Goal: Task Accomplishment & Management: Use online tool/utility

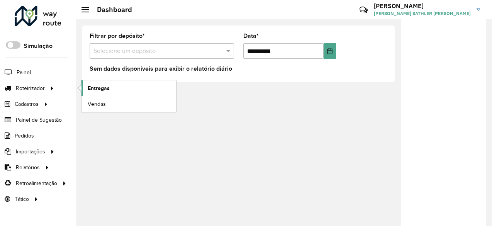
click at [102, 89] on span "Entregas" at bounding box center [99, 88] width 22 height 8
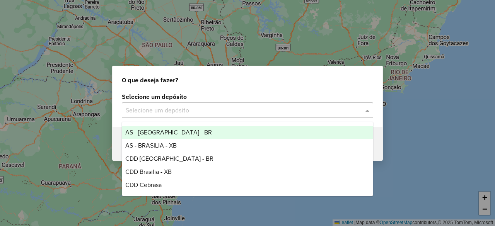
click at [195, 106] on input "text" at bounding box center [240, 110] width 228 height 9
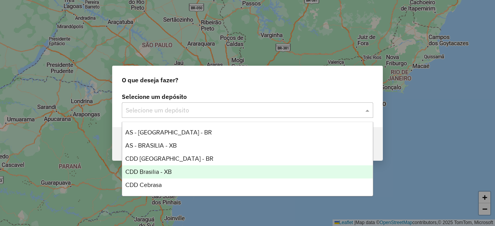
click at [167, 172] on span "CDD Brasilia - XB" at bounding box center [148, 172] width 46 height 7
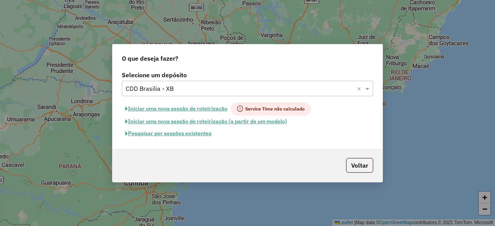
click at [182, 136] on button "Pesquisar por sessões existentes" at bounding box center [168, 134] width 93 height 12
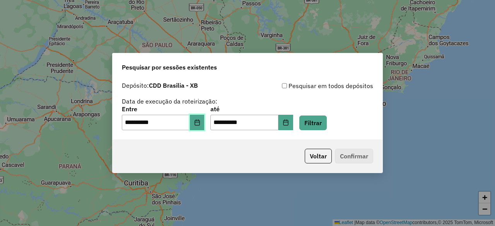
click at [199, 123] on icon "Choose Date" at bounding box center [196, 122] width 5 height 6
click at [318, 122] on button "Filtrar" at bounding box center [312, 123] width 27 height 15
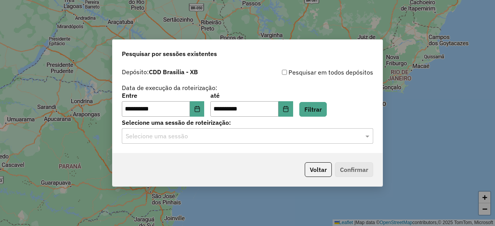
click at [200, 133] on input "text" at bounding box center [240, 136] width 228 height 9
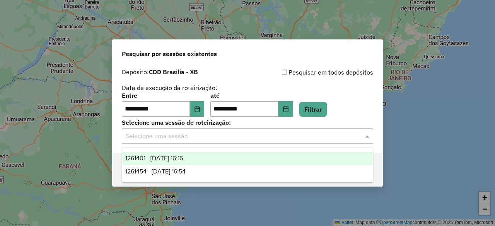
click at [201, 157] on div "1261401 - 08/09/2025 16:16" at bounding box center [247, 158] width 250 height 13
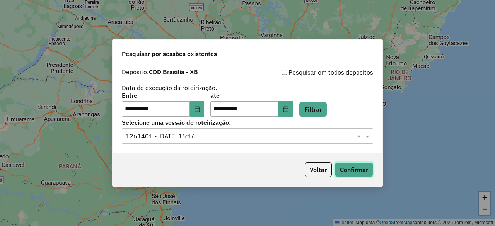
click at [355, 174] on button "Confirmar" at bounding box center [354, 169] width 38 height 15
click at [202, 145] on div "**********" at bounding box center [247, 109] width 270 height 89
click at [206, 133] on input "text" at bounding box center [240, 136] width 228 height 9
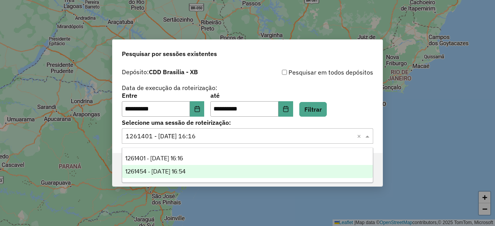
click at [186, 170] on span "1261454 - 08/09/2025 16:54" at bounding box center [155, 171] width 60 height 7
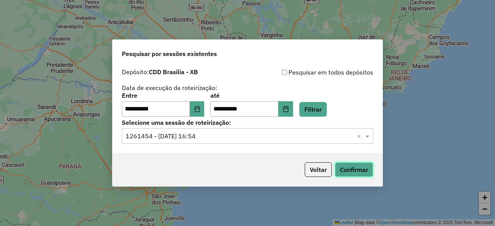
click at [346, 168] on button "Confirmar" at bounding box center [354, 169] width 38 height 15
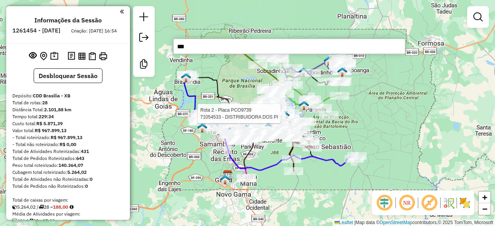
type input "***"
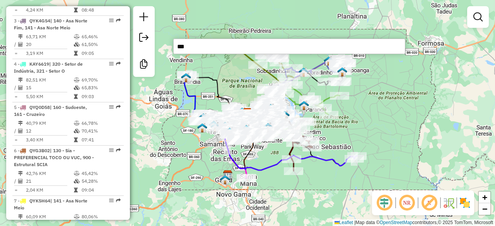
click at [57, 118] on div "5 - QYQ0D58 | 160 - Sudoeste, 161 - Cruzeiro" at bounding box center [55, 111] width 82 height 14
select select "**********"
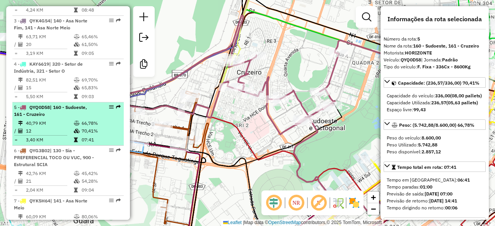
click at [109, 109] on em at bounding box center [111, 107] width 5 height 5
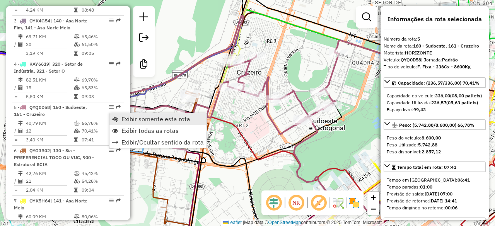
click at [148, 121] on span "Exibir somente esta rota" at bounding box center [155, 119] width 69 height 6
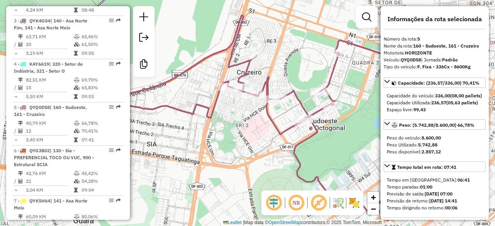
click at [292, 205] on em at bounding box center [296, 203] width 19 height 19
click at [261, 80] on icon at bounding box center [247, 112] width 477 height 195
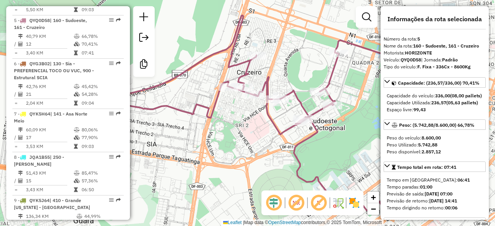
scroll to position [510, 0]
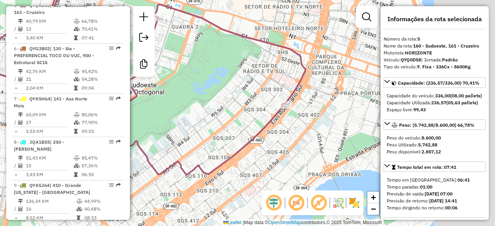
drag, startPoint x: 334, startPoint y: 106, endPoint x: 247, endPoint y: 115, distance: 87.1
click at [248, 114] on div "Janela de atendimento Grade de atendimento Capacidade Transportadoras Veículos …" at bounding box center [247, 113] width 495 height 226
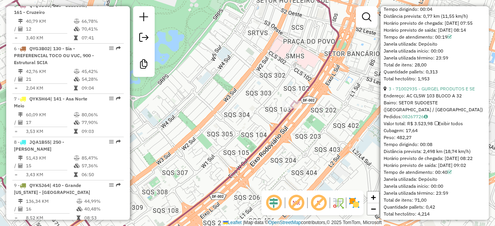
scroll to position [696, 0]
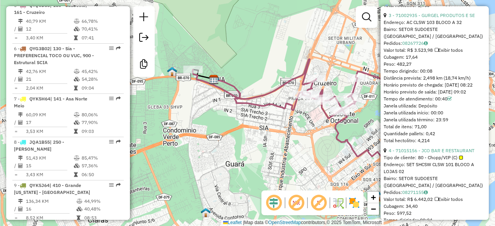
drag, startPoint x: 184, startPoint y: 87, endPoint x: 232, endPoint y: 102, distance: 50.6
click at [231, 104] on div "Janela de atendimento Grade de atendimento Capacidade Transportadoras Veículos …" at bounding box center [247, 113] width 495 height 226
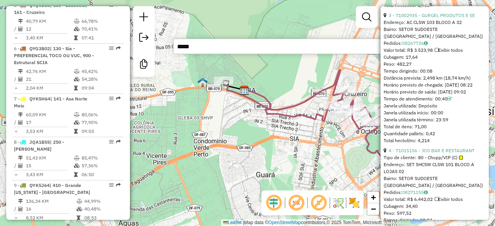
drag, startPoint x: 275, startPoint y: 48, endPoint x: 154, endPoint y: 48, distance: 121.4
click at [155, 48] on hb-router-mapa "Informações da Sessão 1261454 - [DATE] Criação: [DATE] 16:54 Desbloquear Sessão…" at bounding box center [247, 113] width 495 height 226
type input "*****"
click at [247, 61] on div "Janela de atendimento Grade de atendimento Capacidade Transportadoras Veículos …" at bounding box center [247, 113] width 495 height 226
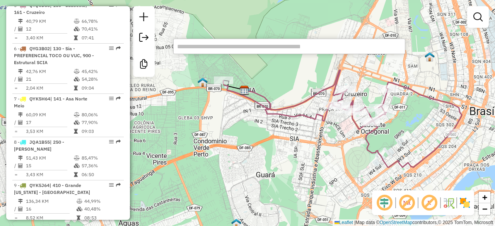
type input "*****"
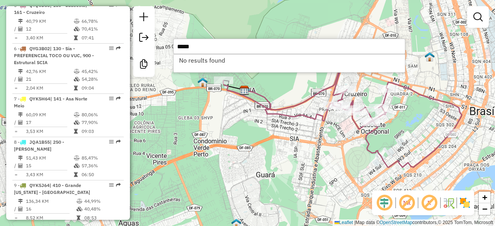
drag, startPoint x: 227, startPoint y: 49, endPoint x: 166, endPoint y: 47, distance: 61.1
click at [168, 47] on hb-router-mapa "Informações da Sessão 1261454 - [DATE] Criação: [DATE] 16:54 Desbloquear Sessão…" at bounding box center [247, 113] width 495 height 226
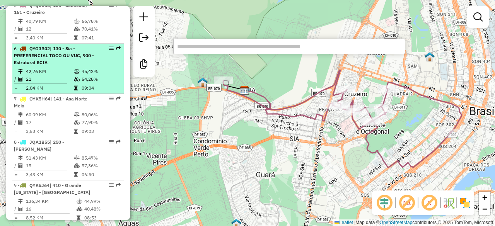
scroll to position [471, 0]
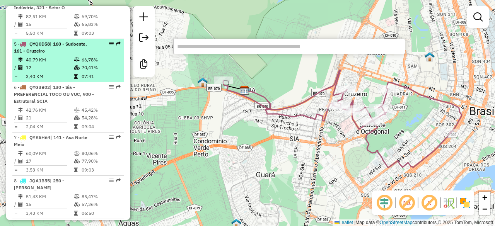
click at [61, 62] on td "40,79 KM" at bounding box center [50, 60] width 48 height 8
select select "**********"
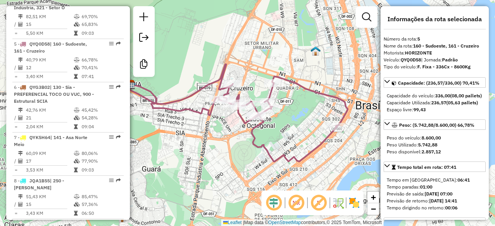
drag, startPoint x: 349, startPoint y: 120, endPoint x: 281, endPoint y: 111, distance: 68.6
click at [281, 111] on div "Janela de atendimento Grade de atendimento Capacidade Transportadoras Veículos …" at bounding box center [247, 113] width 495 height 226
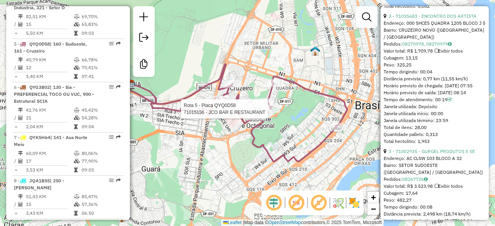
scroll to position [521, 0]
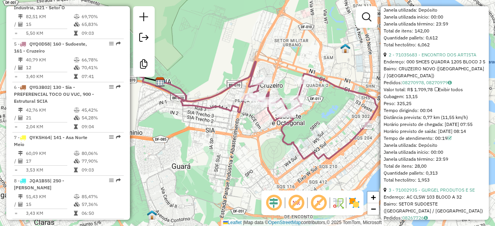
drag, startPoint x: 333, startPoint y: 143, endPoint x: 324, endPoint y: 109, distance: 34.4
click at [324, 109] on div "Janela de atendimento Grade de atendimento Capacidade Transportadoras Veículos …" at bounding box center [247, 113] width 495 height 226
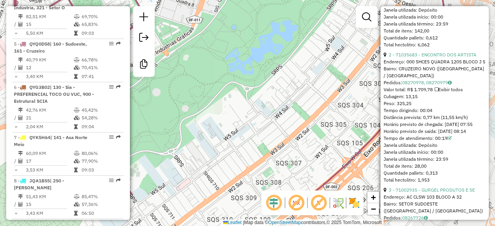
drag, startPoint x: 322, startPoint y: 136, endPoint x: 205, endPoint y: 68, distance: 135.2
click at [209, 71] on div "Janela de atendimento Grade de atendimento Capacidade Transportadoras Veículos …" at bounding box center [247, 113] width 495 height 226
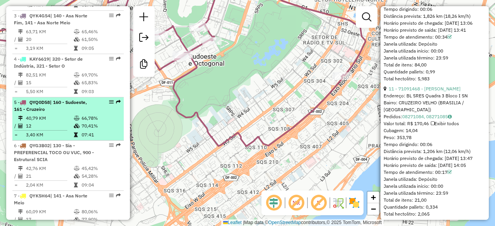
scroll to position [432, 0]
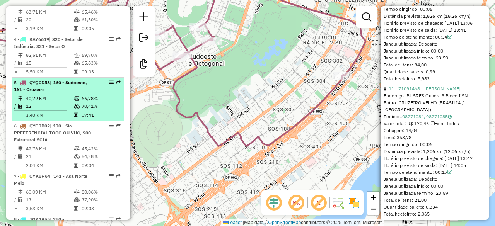
click at [70, 102] on td "40,79 KM" at bounding box center [50, 99] width 48 height 8
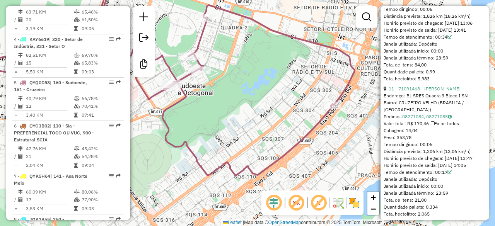
drag, startPoint x: 264, startPoint y: 119, endPoint x: 133, endPoint y: 85, distance: 135.9
click at [133, 85] on div "Janela de atendimento Grade de atendimento Capacidade Transportadoras Veículos …" at bounding box center [247, 113] width 495 height 226
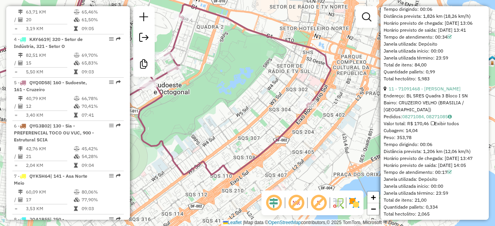
drag, startPoint x: 352, startPoint y: 121, endPoint x: 285, endPoint y: 120, distance: 66.5
click at [286, 120] on div "Janela de atendimento Grade de atendimento Capacidade Transportadoras Veículos …" at bounding box center [247, 113] width 495 height 226
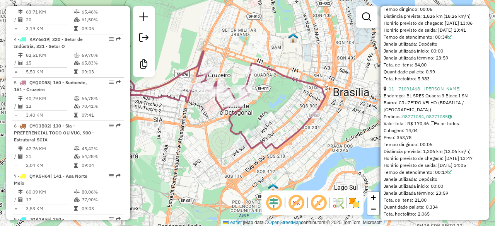
drag, startPoint x: 227, startPoint y: 120, endPoint x: 290, endPoint y: 139, distance: 65.3
click at [282, 139] on div "Janela de atendimento Grade de atendimento Capacidade Transportadoras Veículos …" at bounding box center [247, 113] width 495 height 226
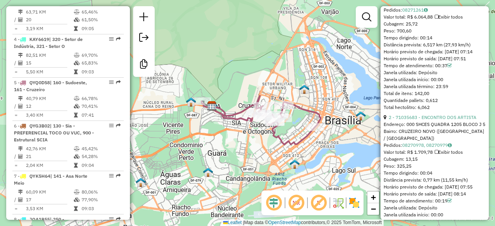
scroll to position [464, 0]
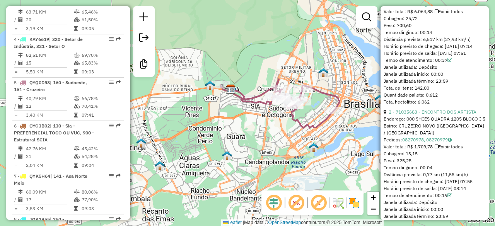
click at [273, 68] on div "Janela de atendimento Grade de atendimento Capacidade Transportadoras Veículos …" at bounding box center [247, 113] width 495 height 226
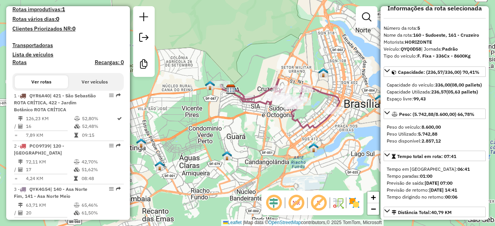
scroll to position [0, 0]
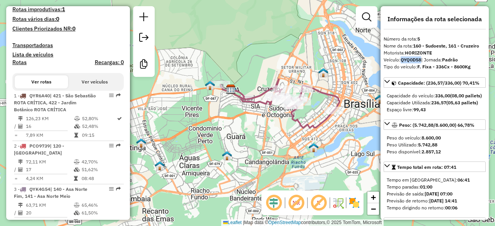
drag, startPoint x: 421, startPoint y: 60, endPoint x: 402, endPoint y: 61, distance: 19.0
click at [402, 61] on strong "QYQ0D58" at bounding box center [410, 60] width 20 height 6
copy strong "QYQ0D58"
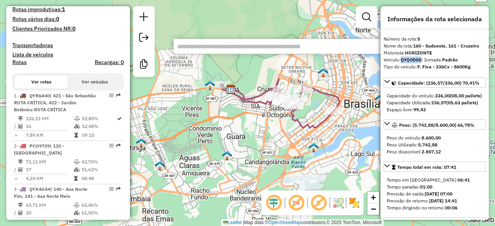
drag, startPoint x: 402, startPoint y: 60, endPoint x: 422, endPoint y: 61, distance: 20.1
click at [422, 61] on div "Veículo: QYQ0D58 | Jornada: Padrão" at bounding box center [434, 59] width 102 height 7
copy strong "QYQ0D58"
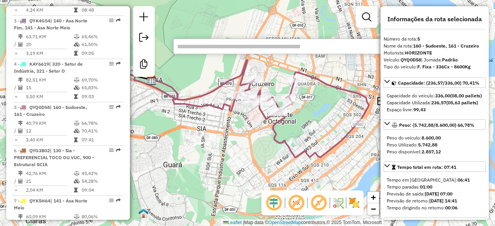
drag, startPoint x: 310, startPoint y: 85, endPoint x: 310, endPoint y: 107, distance: 22.4
click at [310, 107] on div "Janela de atendimento Grade de atendimento Capacidade Transportadoras Veículos …" at bounding box center [247, 113] width 495 height 226
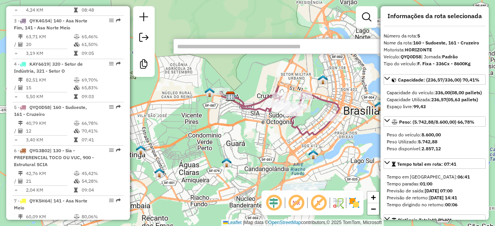
scroll to position [0, 0]
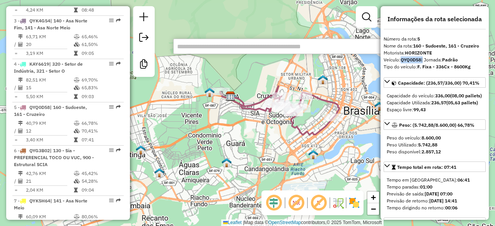
drag, startPoint x: 422, startPoint y: 61, endPoint x: 402, endPoint y: 60, distance: 20.5
click at [402, 60] on div "Veículo: QYQ0D58 | Jornada: Padrão" at bounding box center [434, 59] width 102 height 7
copy div "QYQ0D58"
